Goal: Navigation & Orientation: Understand site structure

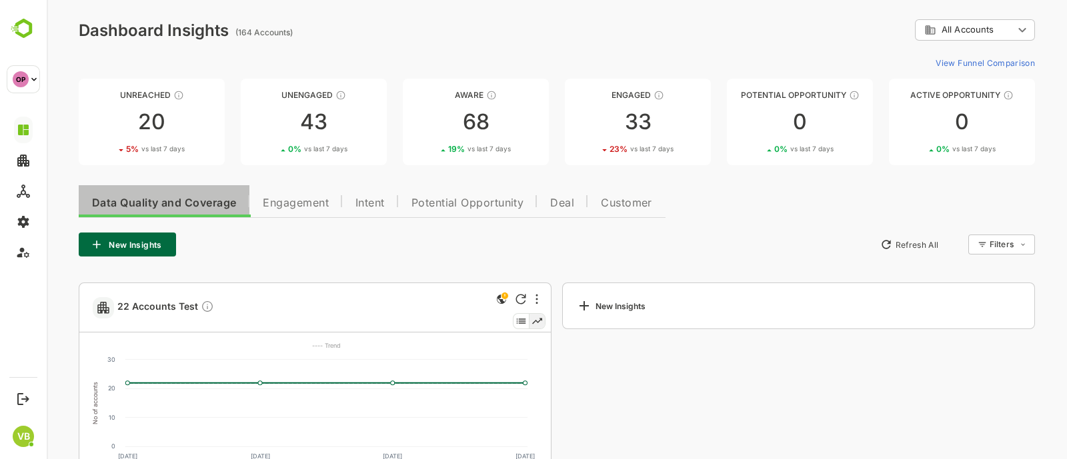
click at [137, 212] on button "Data Quality and Coverage" at bounding box center [164, 201] width 171 height 32
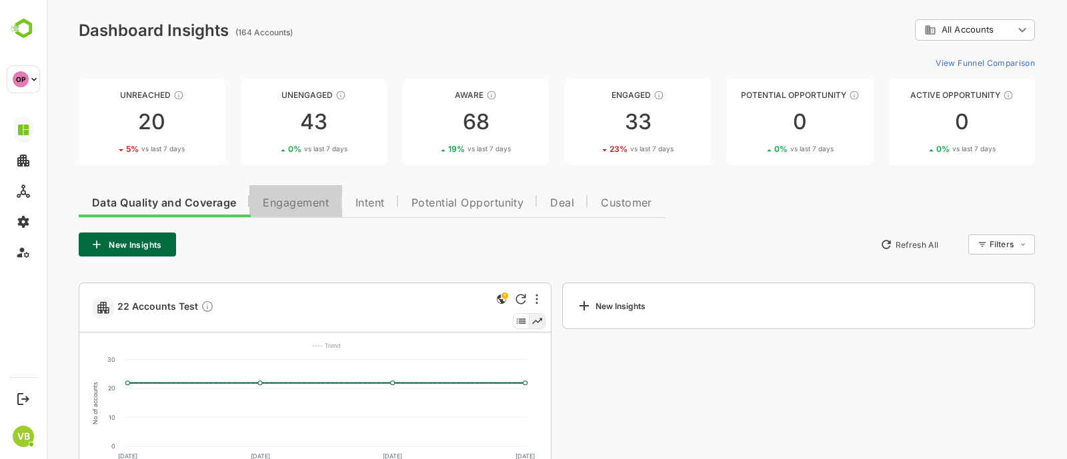
click at [314, 194] on button "Engagement" at bounding box center [295, 201] width 93 height 32
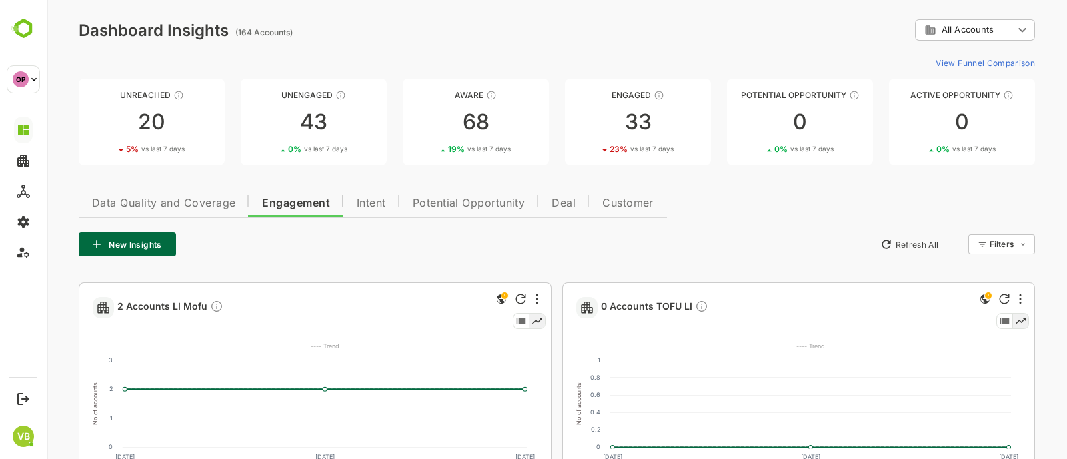
click at [155, 208] on span "Data Quality and Coverage" at bounding box center [163, 203] width 143 height 11
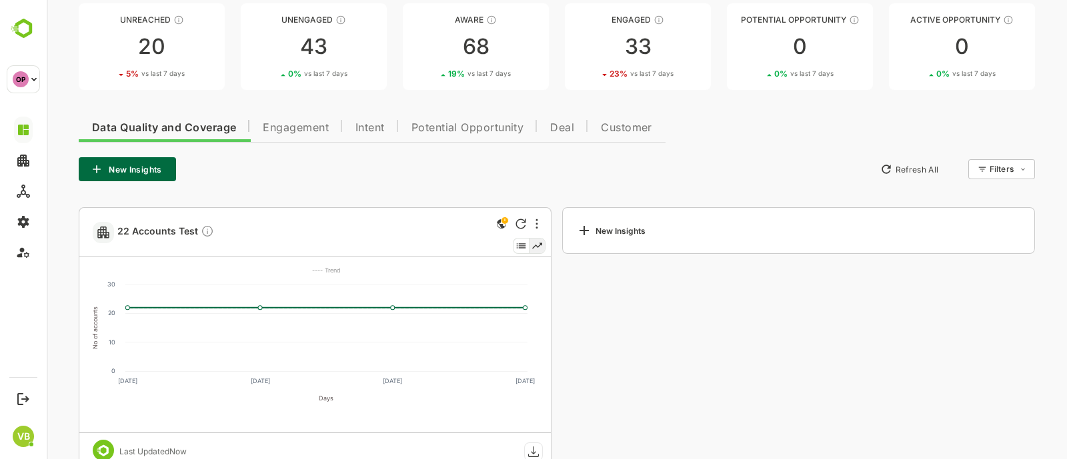
scroll to position [74, 0]
click at [296, 116] on button "Engagement" at bounding box center [295, 127] width 93 height 32
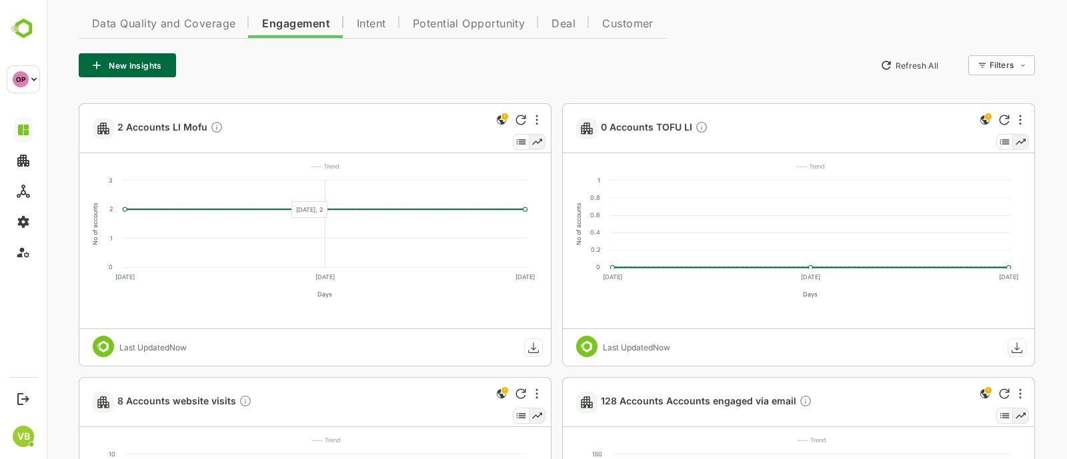
scroll to position [93, 0]
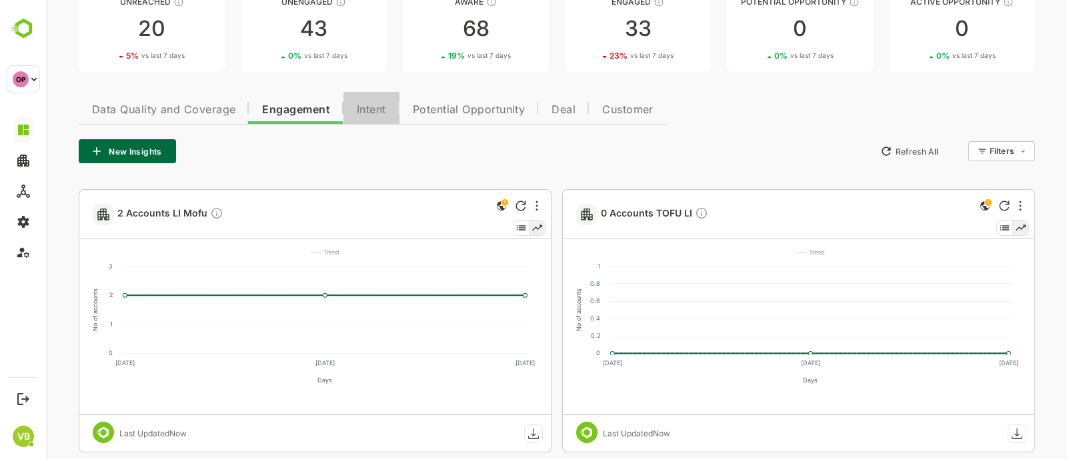
click at [361, 107] on span "Intent" at bounding box center [371, 110] width 29 height 11
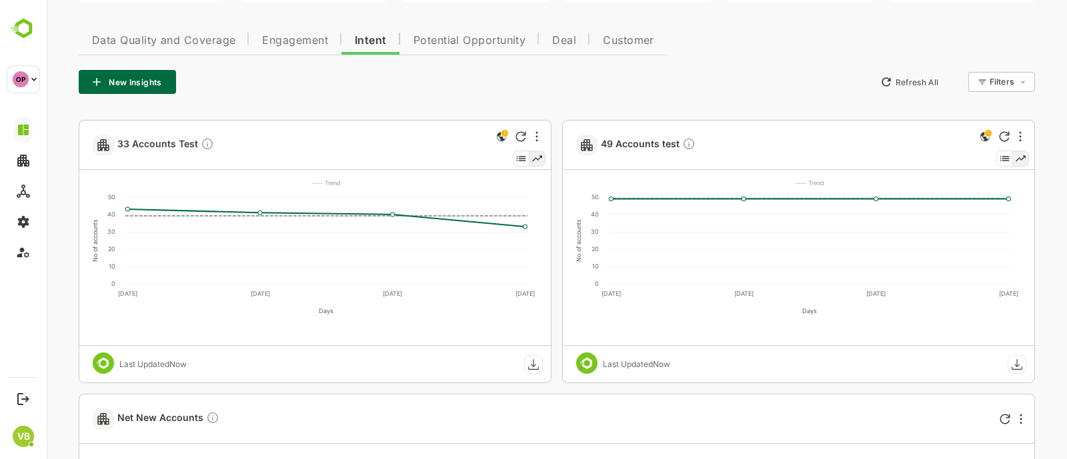
scroll to position [163, 0]
click at [443, 39] on span "Potential Opportunity" at bounding box center [469, 40] width 113 height 11
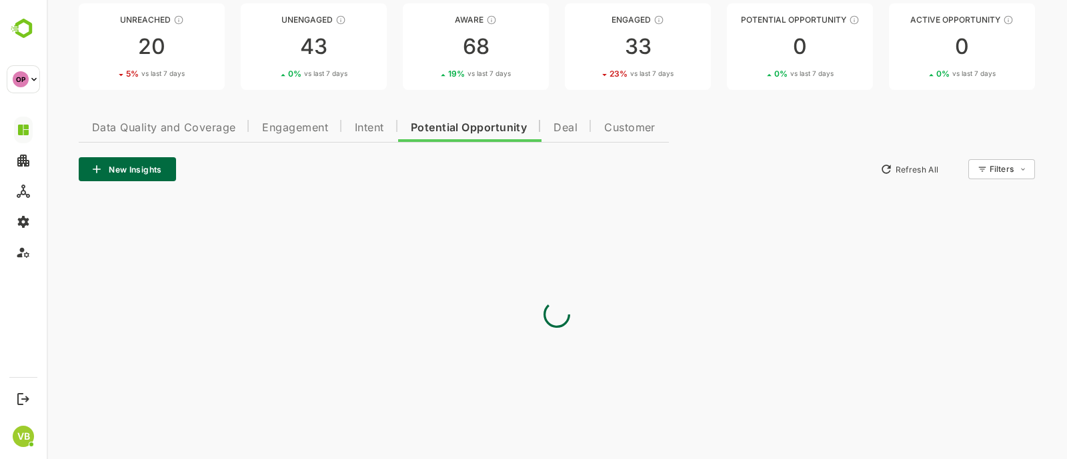
scroll to position [0, 0]
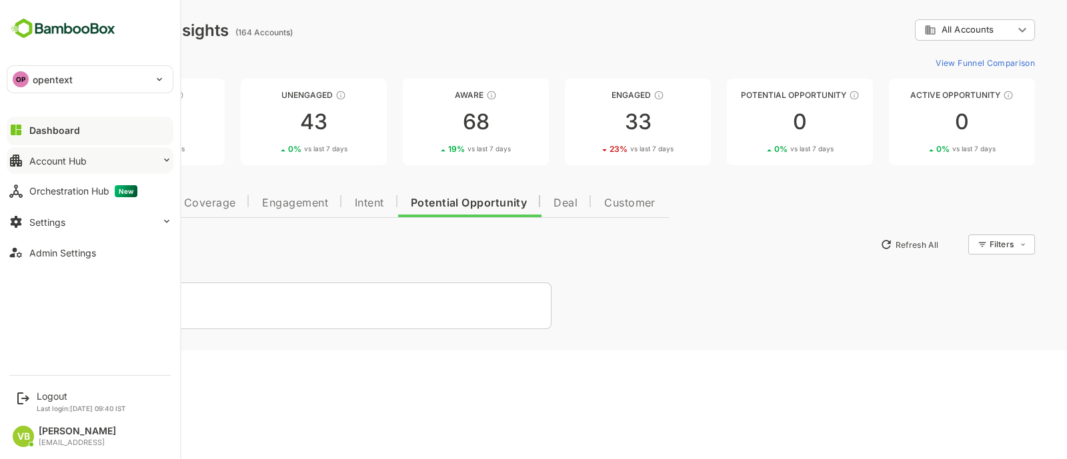
click at [118, 157] on button "Account Hub" at bounding box center [90, 160] width 167 height 27
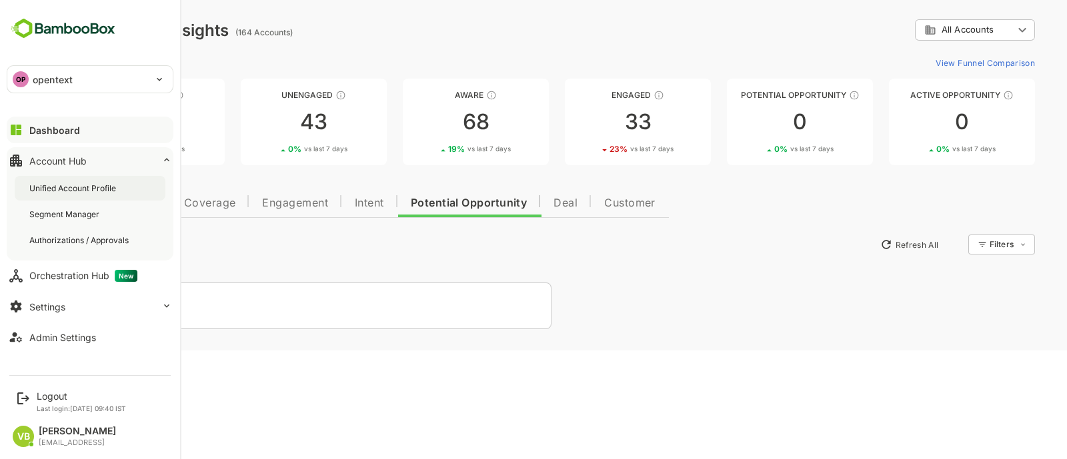
click at [86, 195] on div "Unified Account Profile" at bounding box center [90, 188] width 151 height 25
click at [45, 133] on div "Dashboard" at bounding box center [53, 130] width 48 height 11
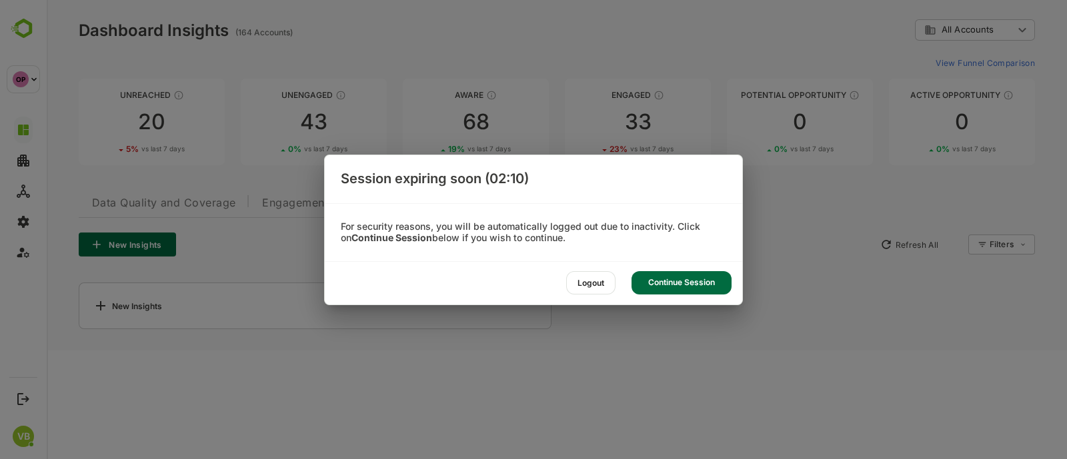
click at [670, 277] on div "Continue Session" at bounding box center [681, 282] width 100 height 23
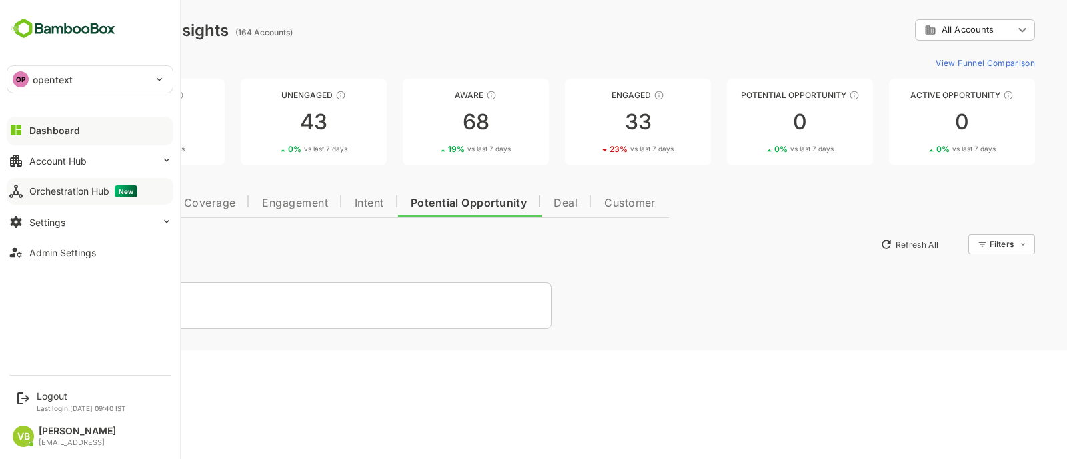
click at [67, 187] on div "Orchestration Hub New" at bounding box center [83, 191] width 108 height 12
click at [51, 160] on div "Account Hub" at bounding box center [57, 160] width 57 height 11
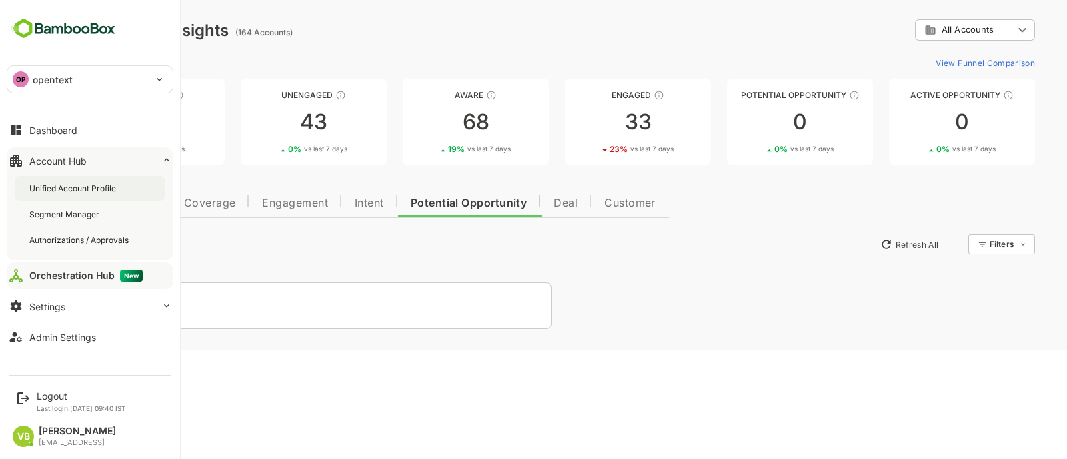
click at [55, 185] on div "Unified Account Profile" at bounding box center [73, 188] width 89 height 11
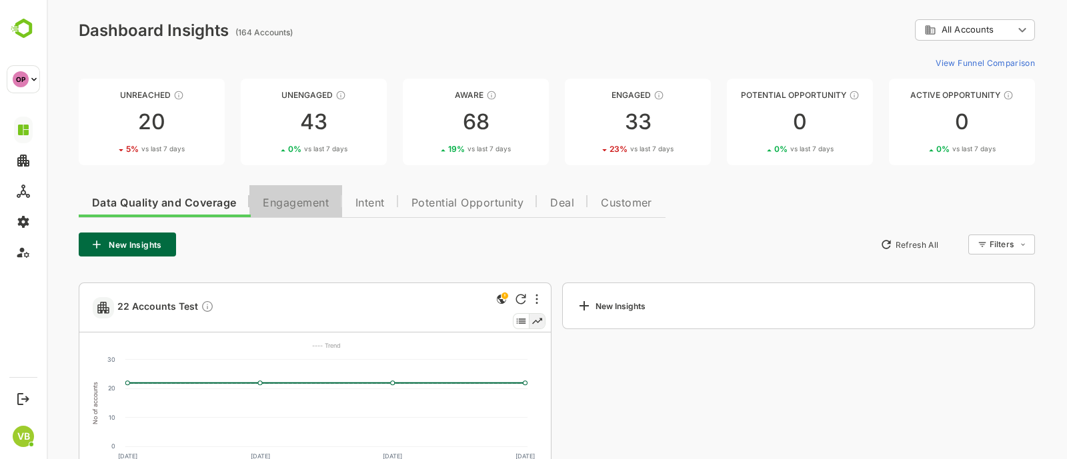
click at [287, 199] on span "Engagement" at bounding box center [296, 203] width 66 height 11
